Goal: Register for event/course

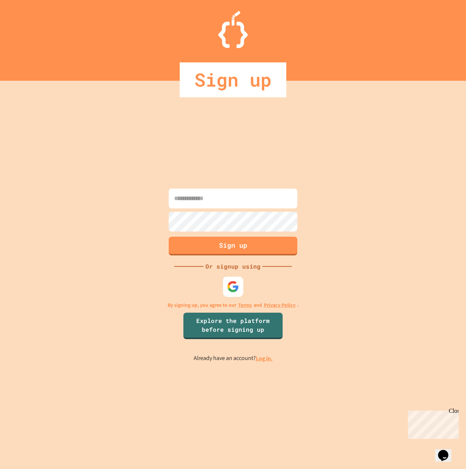
click at [232, 289] on img at bounding box center [233, 287] width 12 height 12
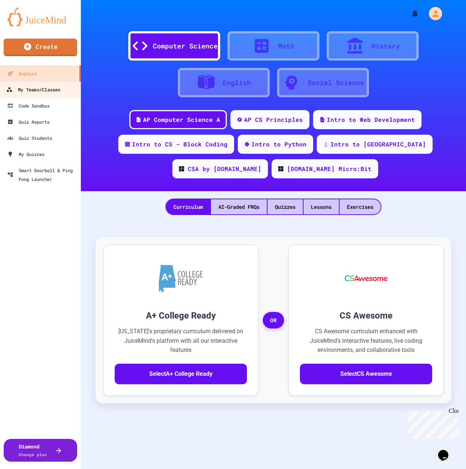
click at [41, 94] on link "My Teams/Classes" at bounding box center [40, 89] width 83 height 17
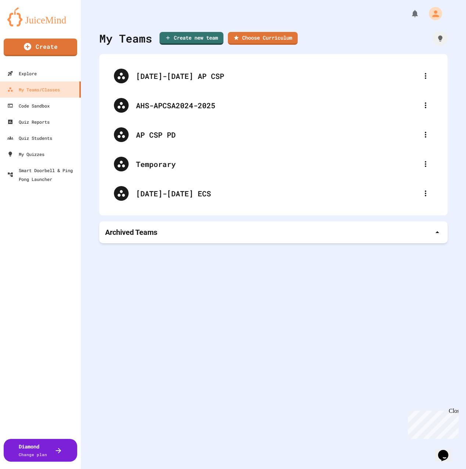
click at [177, 330] on div "My Teams Create new team Choose Curriculum [DATE]-[DATE] AP CSP AHS-APCSA2024-2…" at bounding box center [273, 234] width 385 height 469
click at [47, 22] on img at bounding box center [40, 16] width 66 height 19
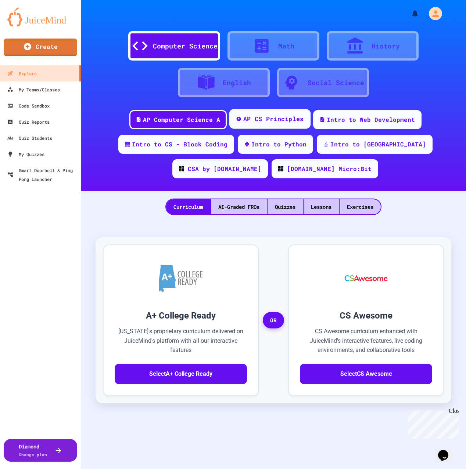
click at [279, 121] on div "AP CS Principles" at bounding box center [273, 119] width 61 height 9
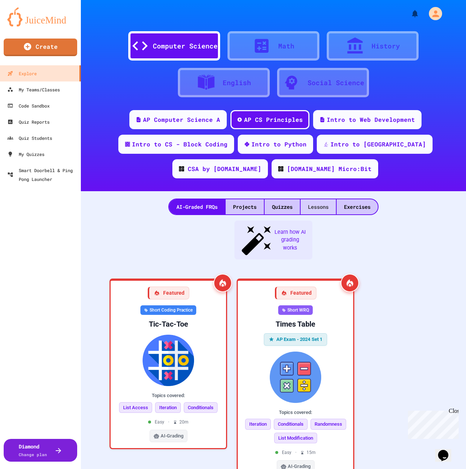
click at [320, 207] on div "Lessons" at bounding box center [317, 206] width 35 height 15
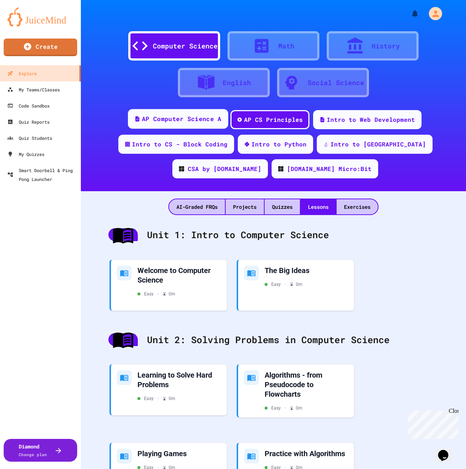
click at [196, 119] on div "AP Computer Science A" at bounding box center [181, 119] width 79 height 9
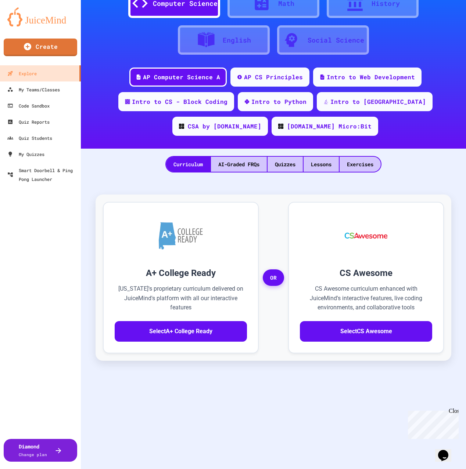
scroll to position [49, 0]
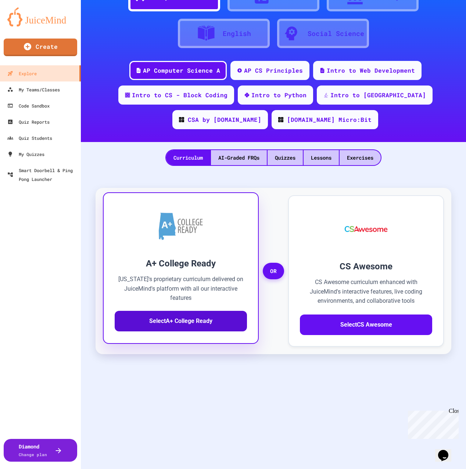
click at [209, 322] on button "Select A+ College Ready" at bounding box center [181, 321] width 132 height 21
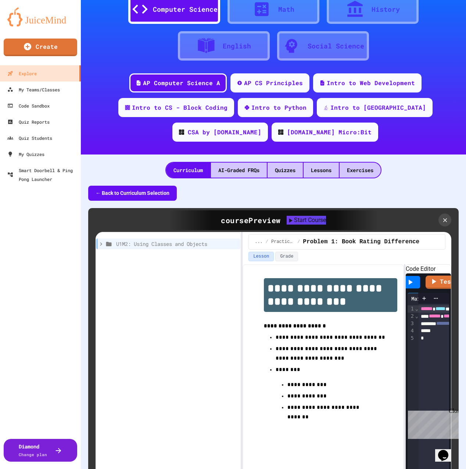
scroll to position [29, 0]
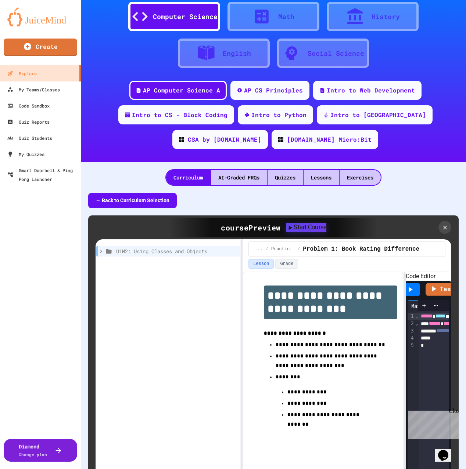
click at [316, 230] on div "Start Course" at bounding box center [306, 227] width 40 height 9
type input "**********"
